Goal: Information Seeking & Learning: Learn about a topic

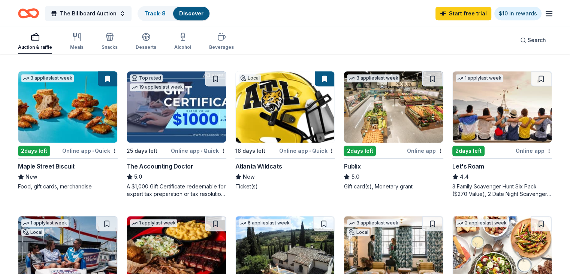
scroll to position [343, 0]
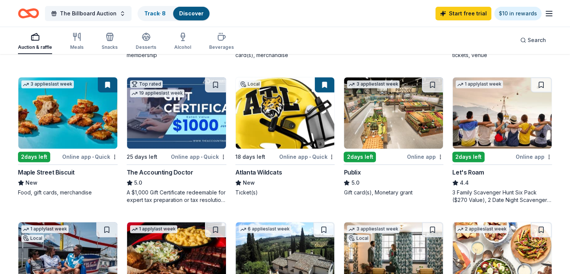
click at [74, 177] on div "Maple Street Biscuit" at bounding box center [46, 172] width 57 height 9
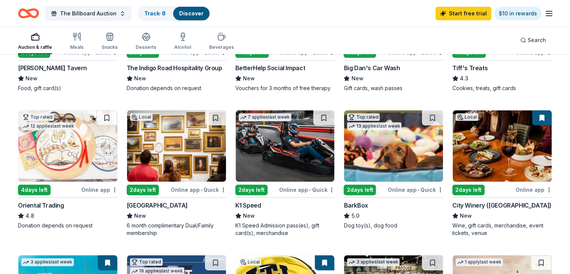
scroll to position [158, 0]
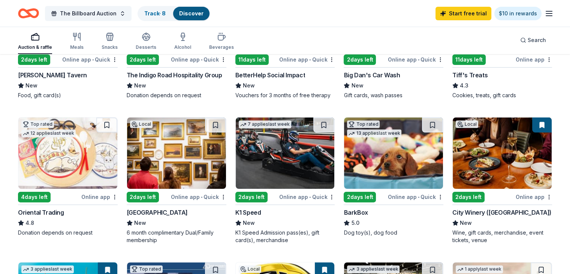
click at [366, 167] on img at bounding box center [393, 152] width 99 height 71
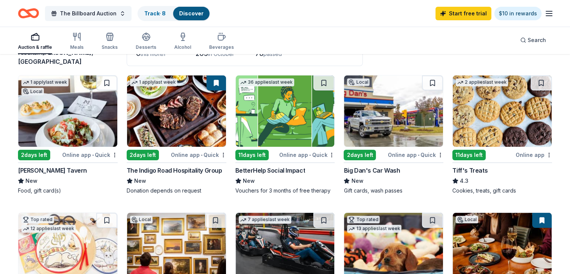
scroll to position [18, 0]
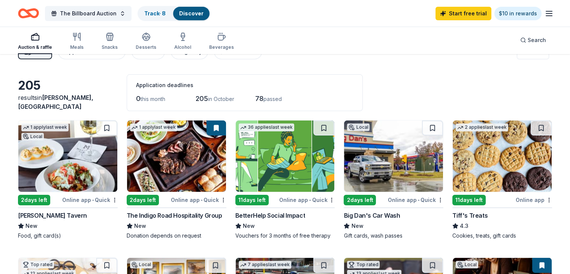
click at [190, 213] on div "The Indigo Road Hospitality Group" at bounding box center [175, 215] width 96 height 9
